Goal: Information Seeking & Learning: Find contact information

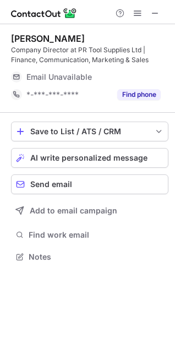
scroll to position [249, 175]
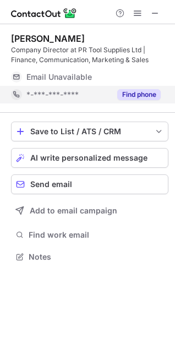
click at [134, 94] on button "Find phone" at bounding box center [138, 94] width 43 height 11
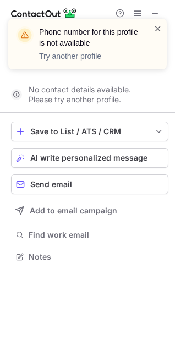
scroll to position [231, 175]
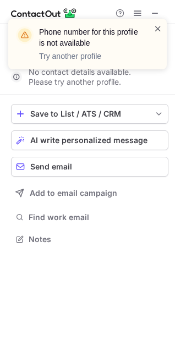
click at [159, 30] on span at bounding box center [157, 28] width 9 height 11
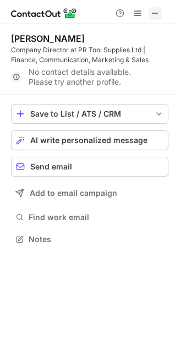
click at [155, 17] on span at bounding box center [155, 13] width 9 height 9
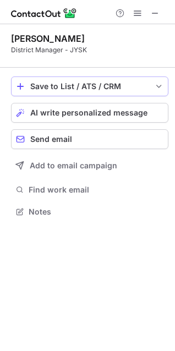
scroll to position [221, 175]
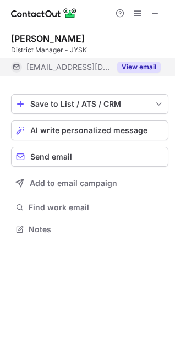
click at [140, 67] on button "View email" at bounding box center [138, 67] width 43 height 11
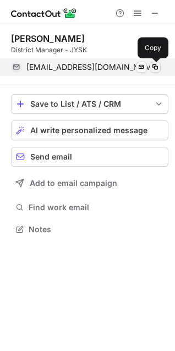
click at [156, 67] on span at bounding box center [155, 67] width 9 height 9
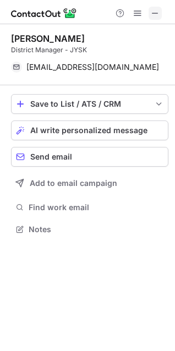
click at [155, 14] on span at bounding box center [155, 13] width 9 height 9
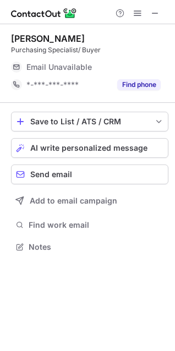
scroll to position [5, 5]
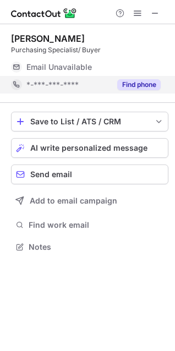
click at [142, 83] on button "Find phone" at bounding box center [138, 84] width 43 height 11
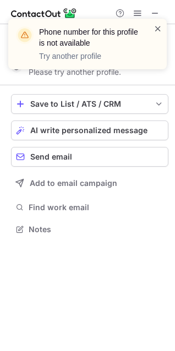
scroll to position [221, 175]
click at [158, 29] on span at bounding box center [157, 28] width 9 height 11
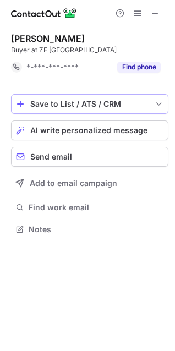
scroll to position [239, 175]
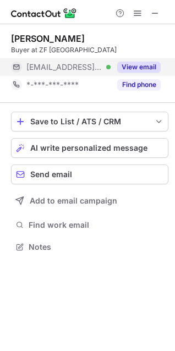
click at [135, 67] on button "View email" at bounding box center [138, 67] width 43 height 11
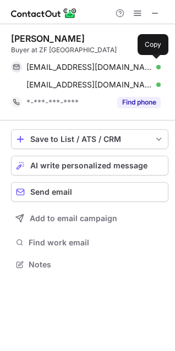
scroll to position [256, 175]
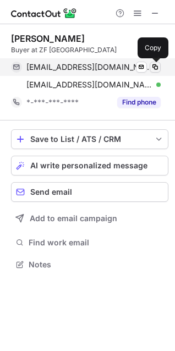
click at [155, 68] on span at bounding box center [155, 67] width 9 height 9
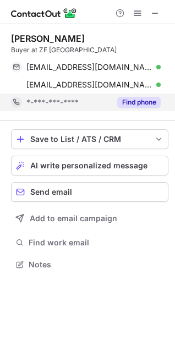
click at [141, 102] on button "Find phone" at bounding box center [138, 102] width 43 height 11
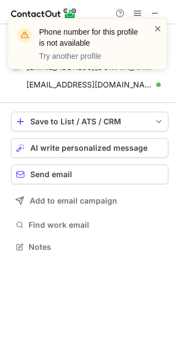
scroll to position [239, 175]
click at [160, 29] on span at bounding box center [157, 28] width 9 height 11
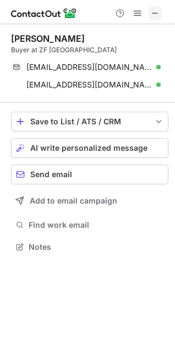
click at [160, 11] on button at bounding box center [155, 13] width 13 height 13
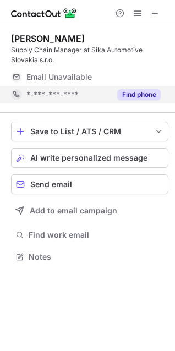
click at [142, 92] on button "Find phone" at bounding box center [138, 94] width 43 height 11
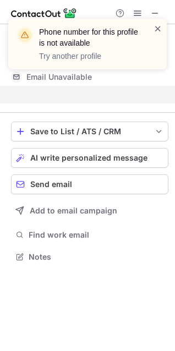
click at [156, 30] on span at bounding box center [157, 28] width 9 height 11
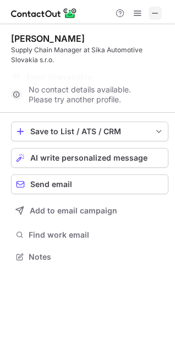
click at [153, 14] on span at bounding box center [155, 13] width 9 height 9
